Goal: Information Seeking & Learning: Learn about a topic

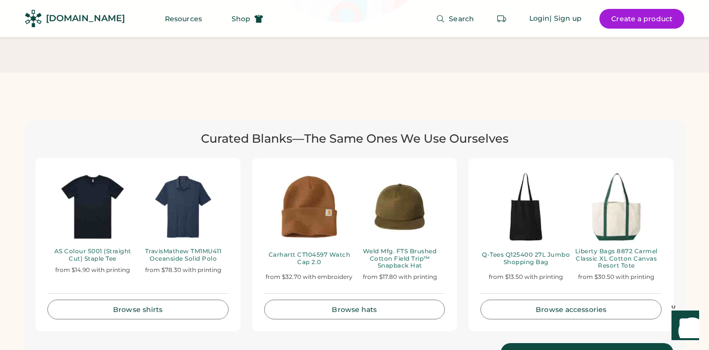
scroll to position [1655, 0]
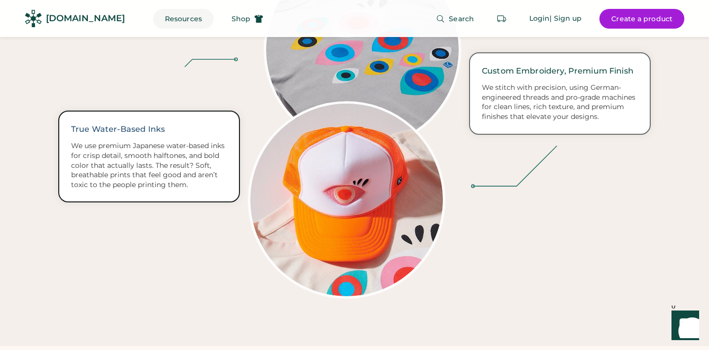
click at [157, 21] on button "Resources" at bounding box center [183, 19] width 61 height 20
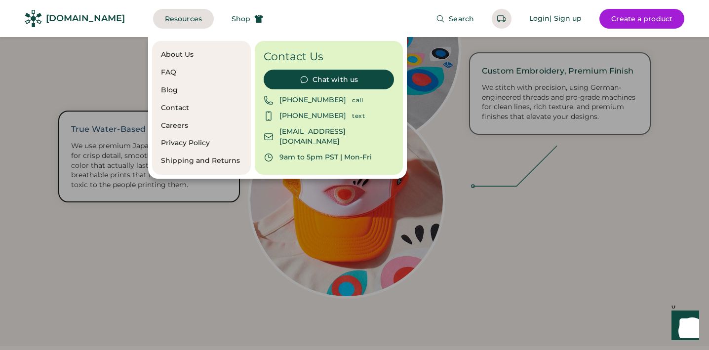
click at [177, 90] on div "Blog" at bounding box center [201, 90] width 81 height 10
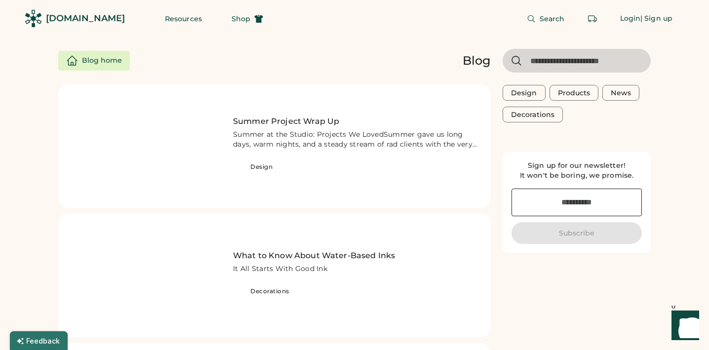
click at [103, 56] on div "Blog home" at bounding box center [102, 61] width 40 height 10
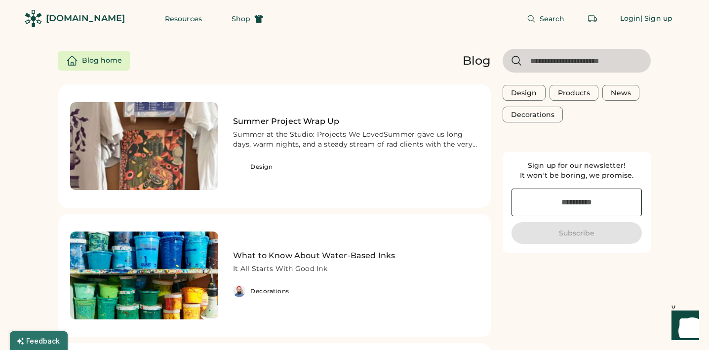
click at [272, 121] on h2 "Summer Project Wrap Up" at bounding box center [356, 122] width 246 height 12
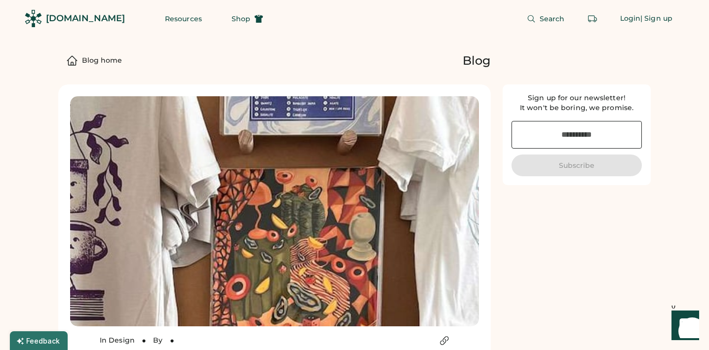
click at [58, 18] on div "[DOMAIN_NAME]" at bounding box center [85, 18] width 79 height 12
